Goal: Transaction & Acquisition: Purchase product/service

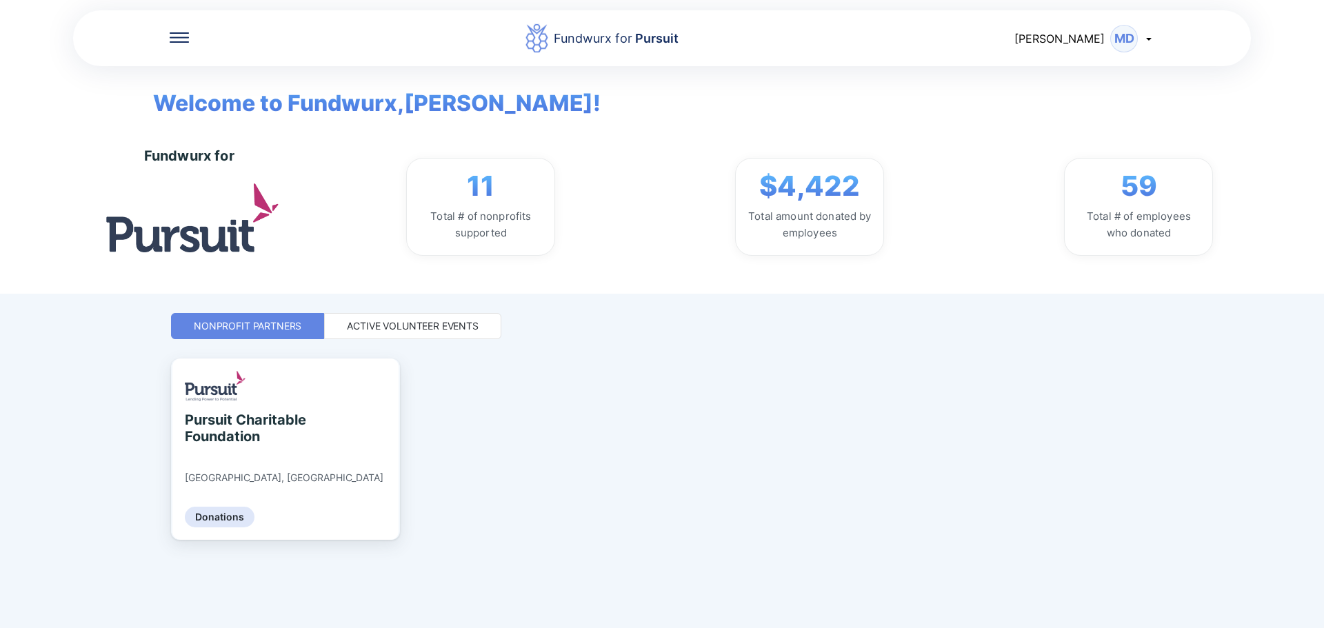
click at [414, 327] on div "Active Volunteer Events" at bounding box center [413, 326] width 132 height 14
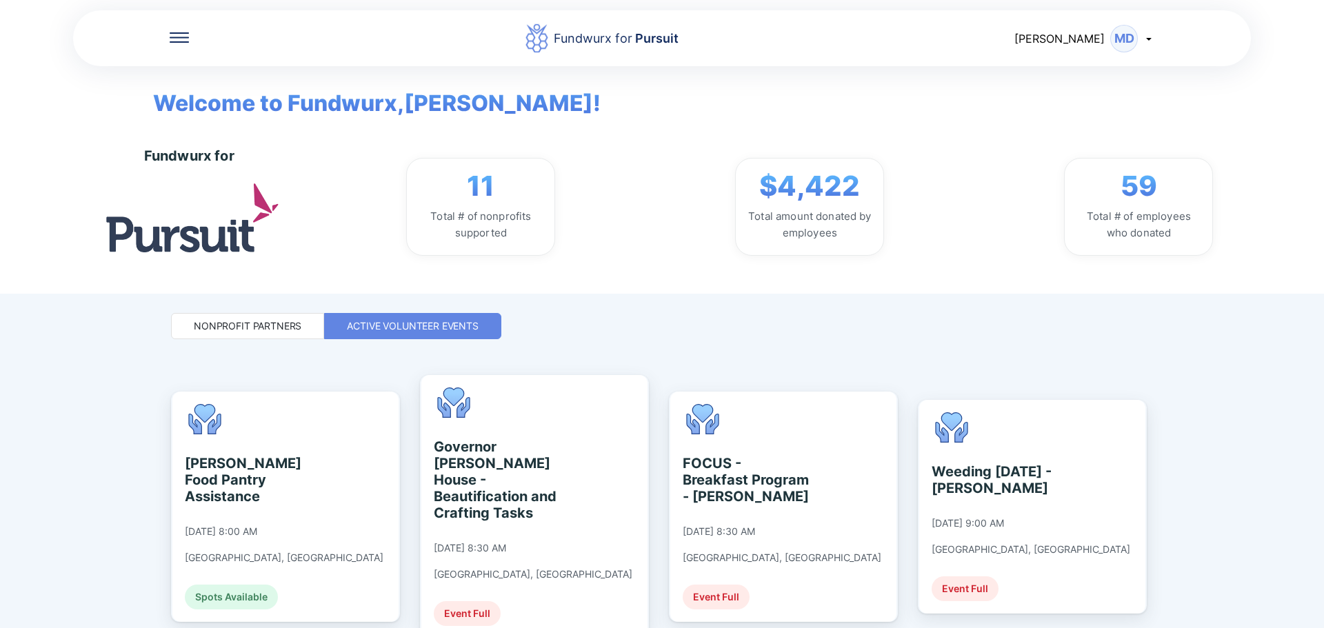
click at [299, 315] on div "Nonprofit Partners" at bounding box center [247, 326] width 153 height 26
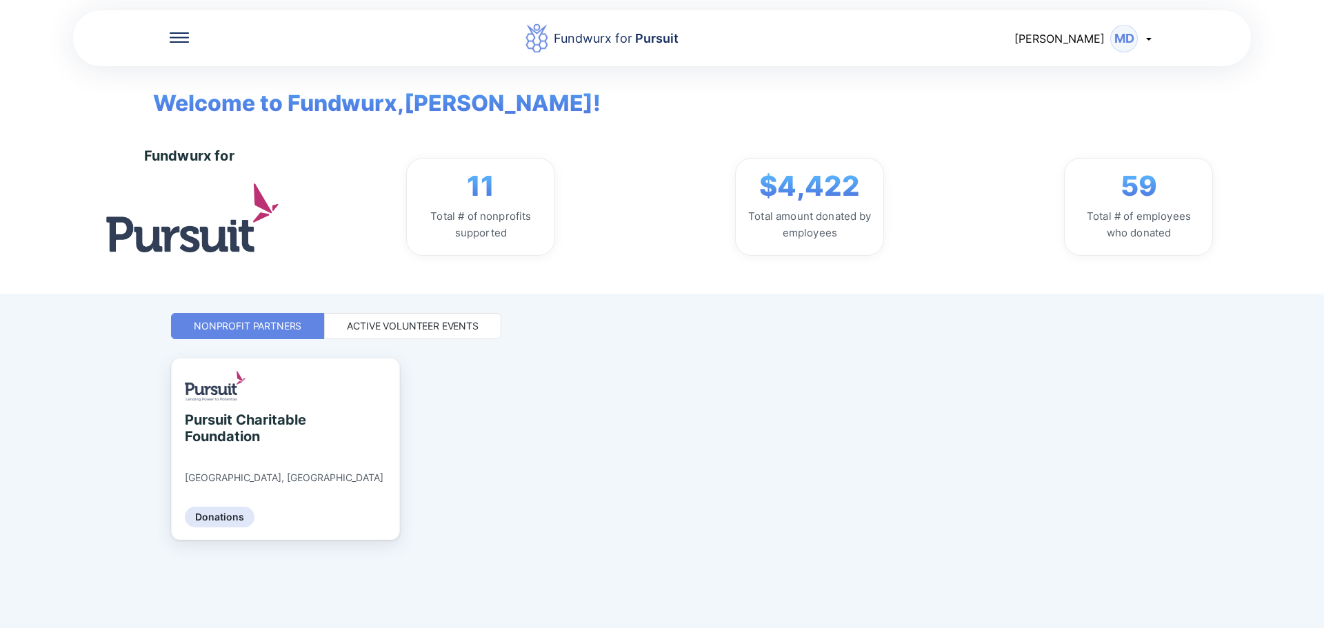
click at [389, 317] on div "Active Volunteer Events" at bounding box center [412, 326] width 177 height 26
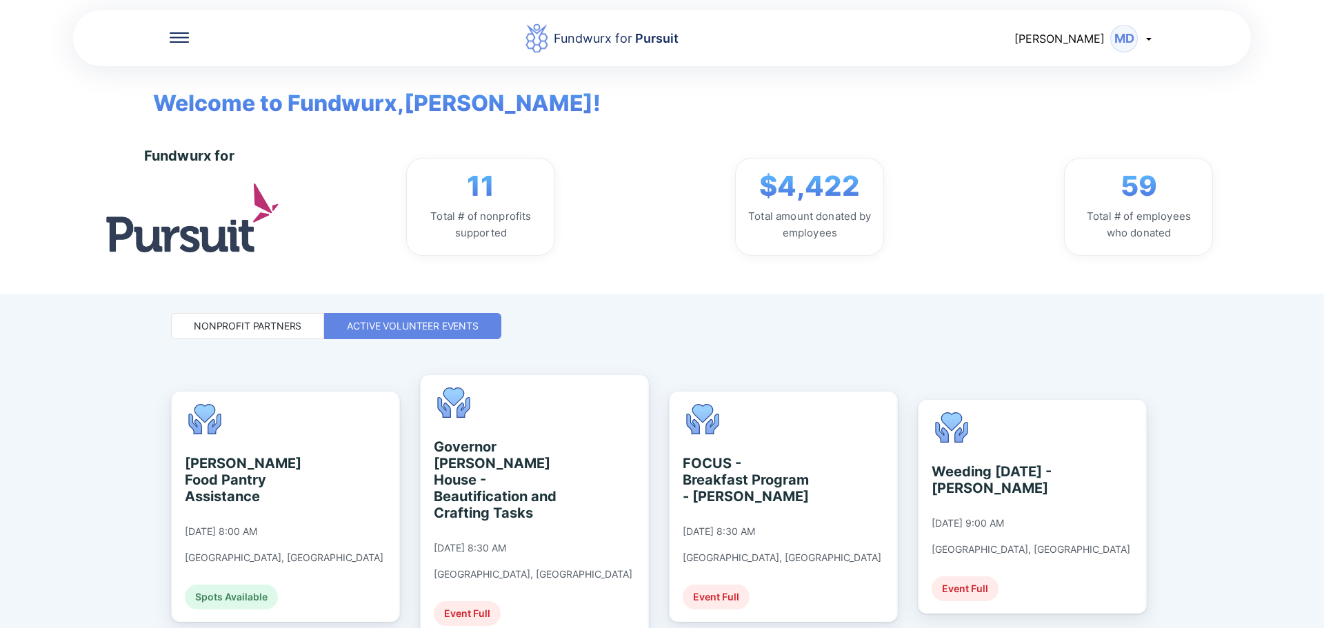
click at [274, 330] on div "Nonprofit Partners" at bounding box center [248, 326] width 108 height 14
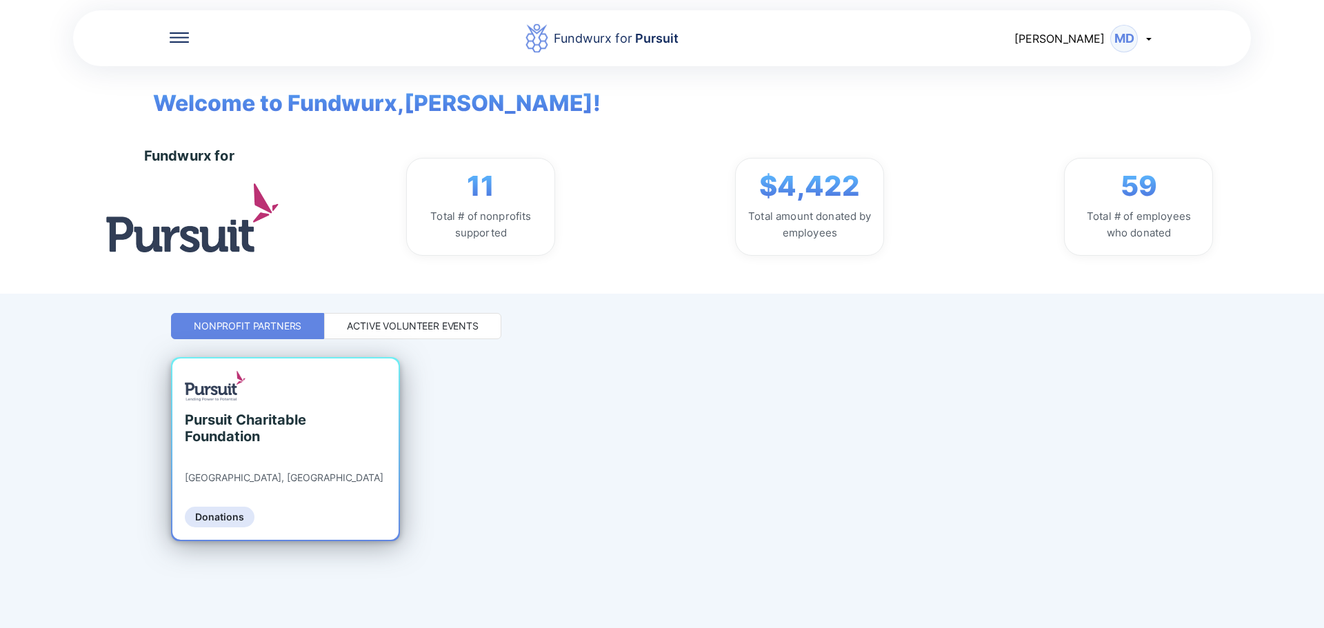
click at [263, 477] on div "Pursuit Charitable Foundation [GEOGRAPHIC_DATA], [GEOGRAPHIC_DATA] Donations" at bounding box center [285, 449] width 226 height 181
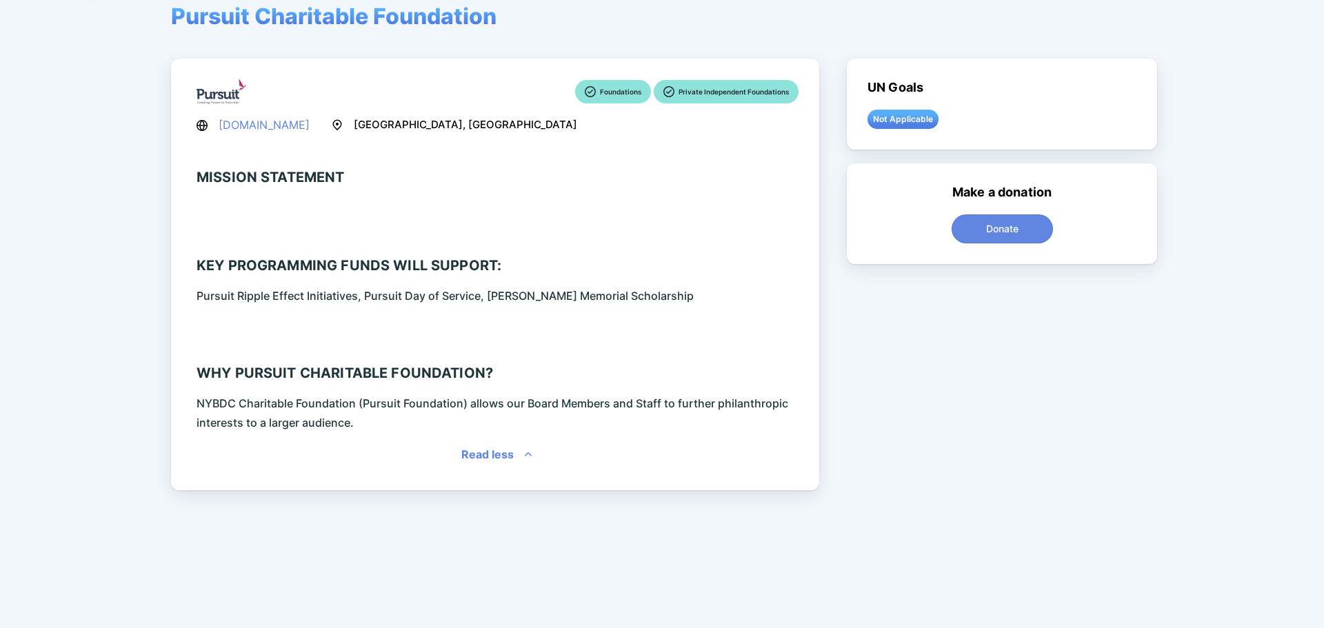
scroll to position [92, 0]
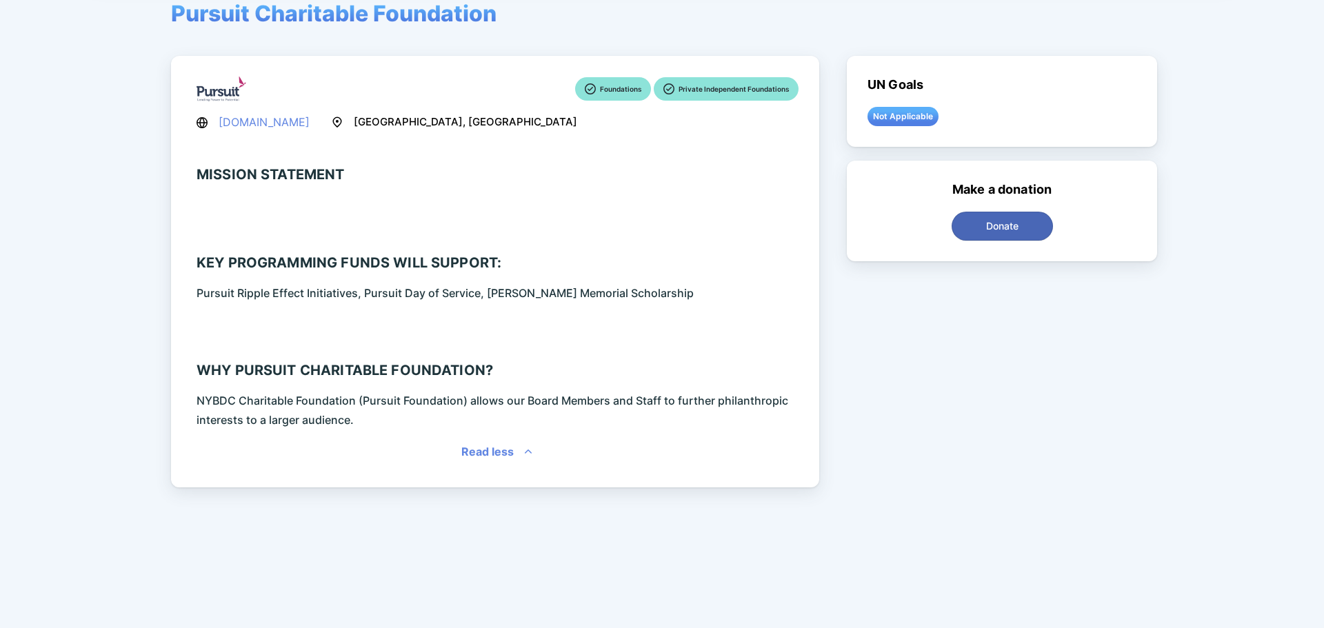
click at [992, 221] on span "Donate" at bounding box center [1002, 226] width 32 height 14
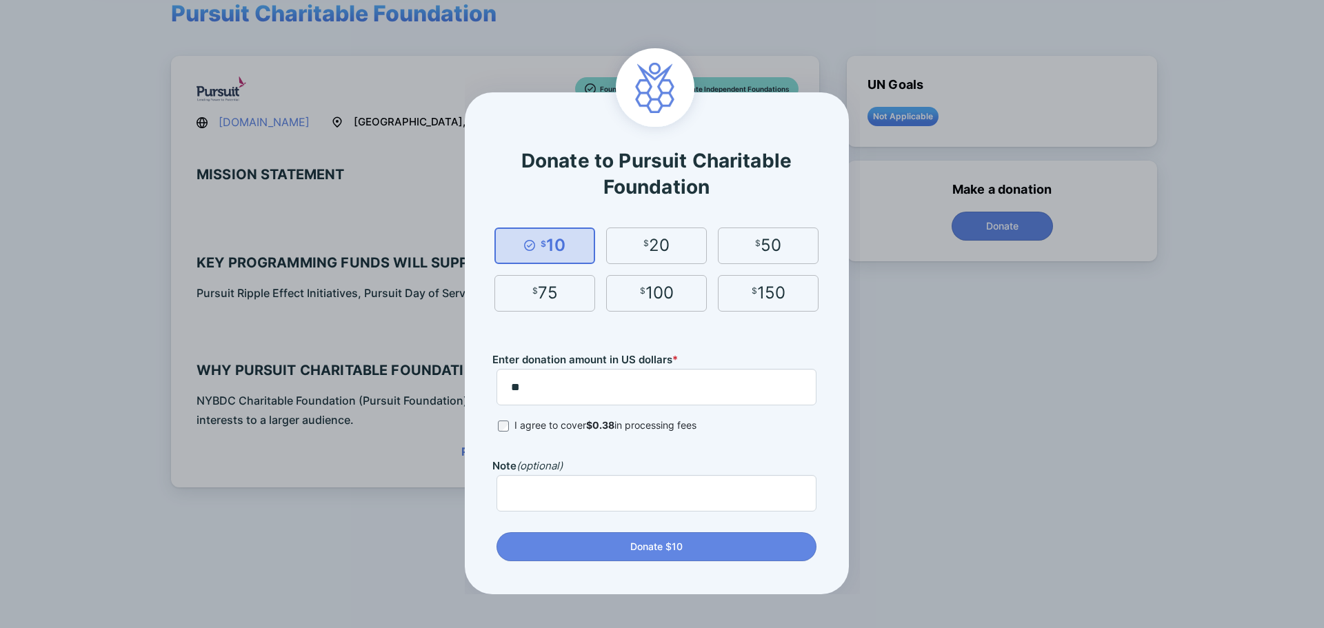
click at [927, 361] on div "Donate to Pursuit Charitable Foundation $ 10 $ 20 $ 50 $ 75 $ 100 $ 150 Enter d…" at bounding box center [662, 314] width 1324 height 628
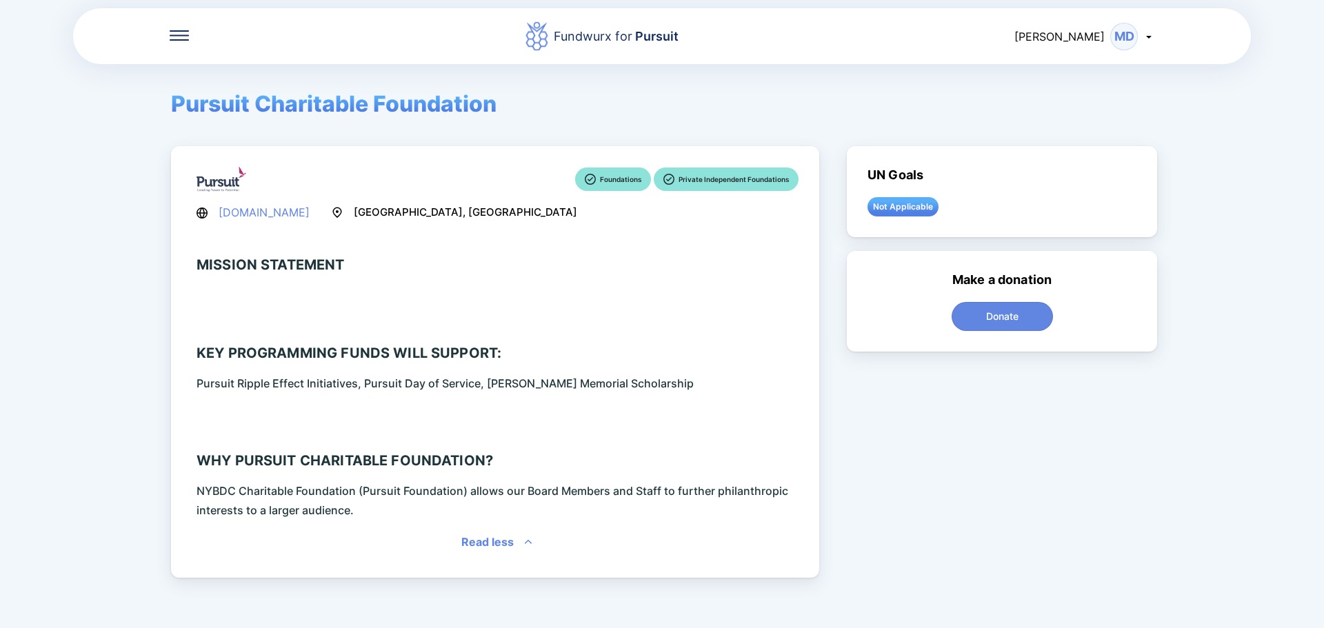
scroll to position [0, 0]
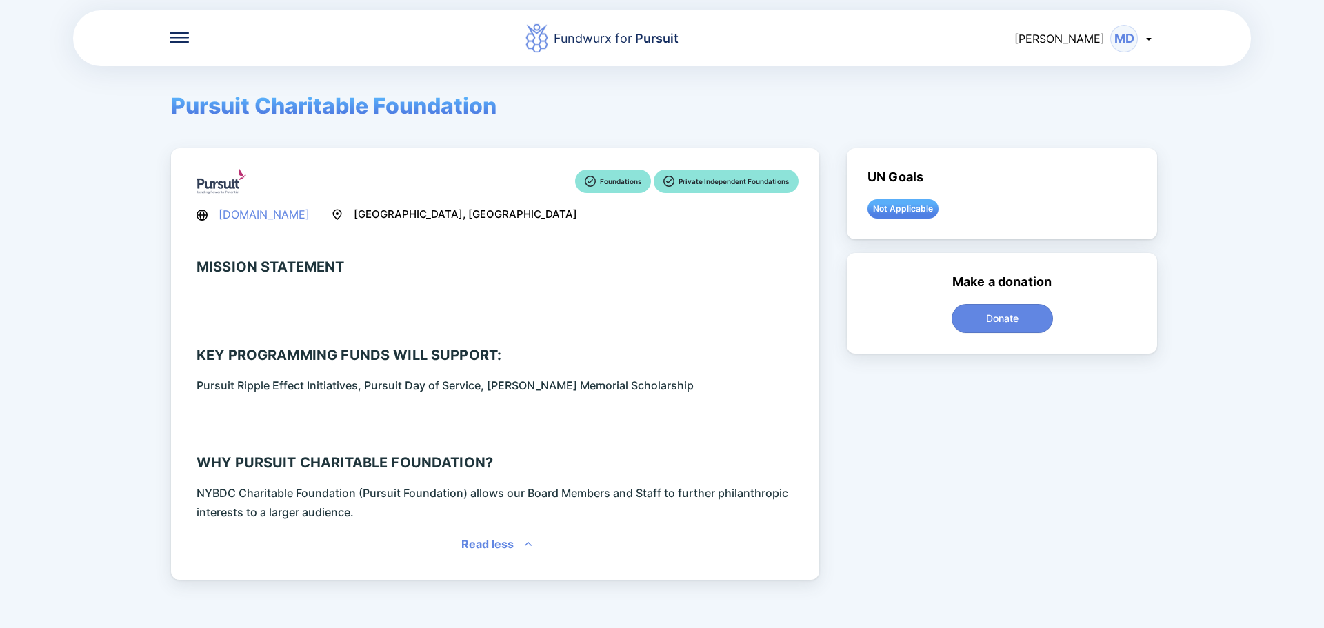
click at [1134, 48] on div "MD" at bounding box center [1124, 39] width 28 height 28
click at [1079, 482] on div "Foundations Private Independent Foundations [DOMAIN_NAME] [GEOGRAPHIC_DATA], [G…" at bounding box center [664, 364] width 986 height 432
